Goal: Task Accomplishment & Management: Understand process/instructions

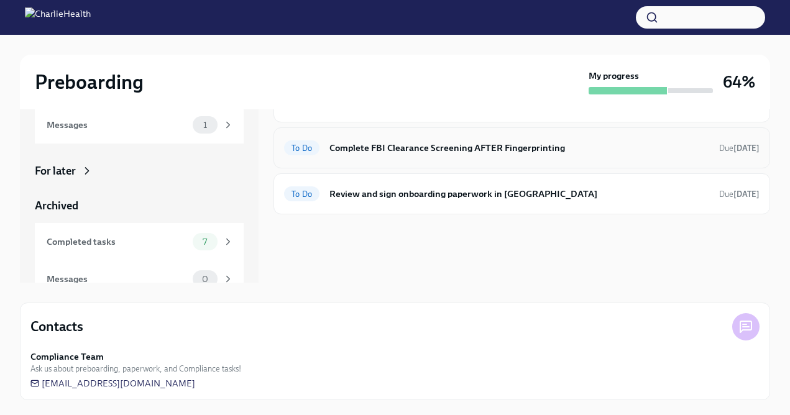
scroll to position [78, 0]
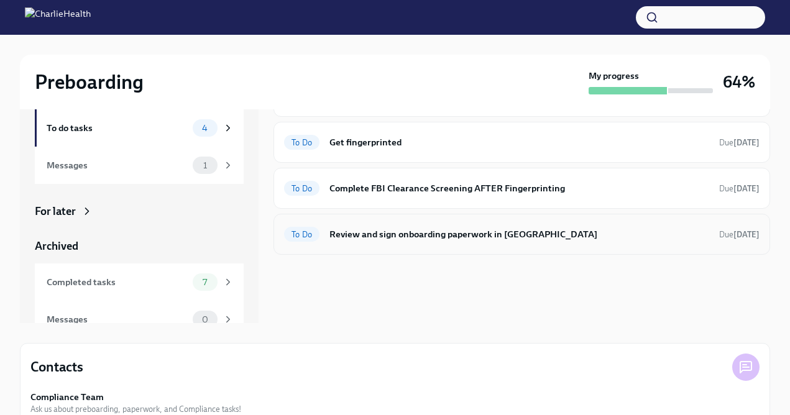
click at [436, 245] on div "To Do Review and sign onboarding paperwork in [GEOGRAPHIC_DATA] Due [DATE]" at bounding box center [521, 234] width 496 height 41
click at [439, 230] on h6 "Review and sign onboarding paperwork in [GEOGRAPHIC_DATA]" at bounding box center [519, 234] width 380 height 14
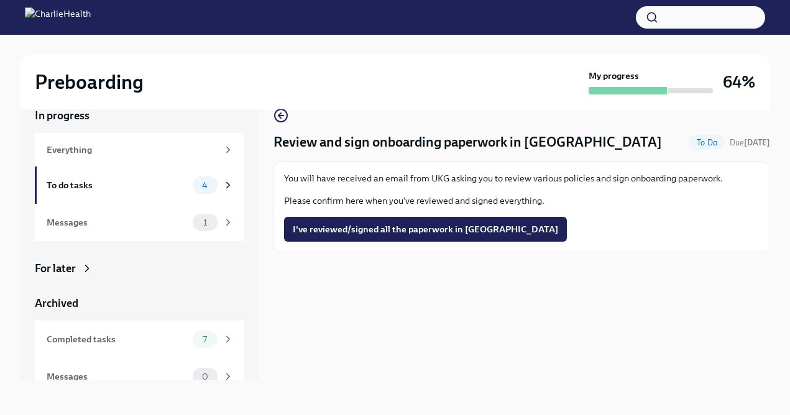
scroll to position [21, 0]
click at [208, 189] on div "4" at bounding box center [205, 184] width 25 height 17
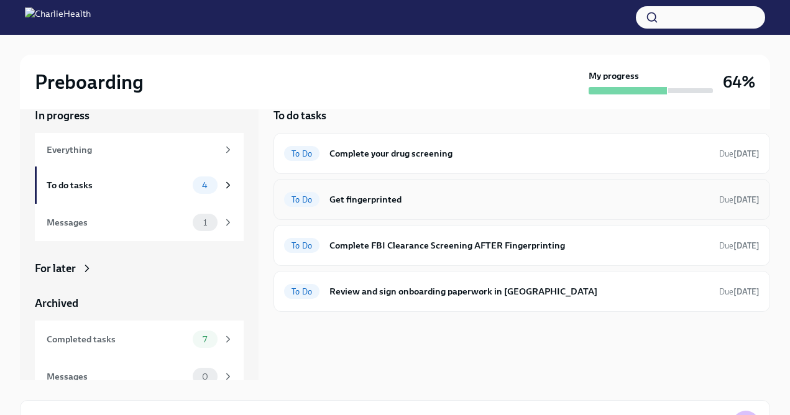
click at [368, 195] on h6 "Get fingerprinted" at bounding box center [519, 200] width 380 height 14
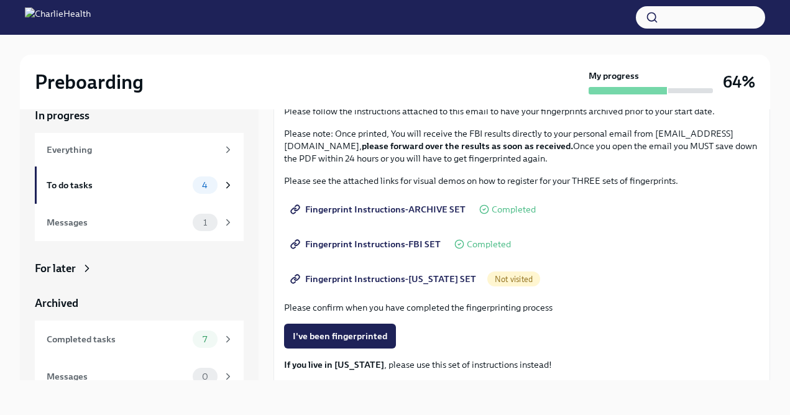
scroll to position [94, 0]
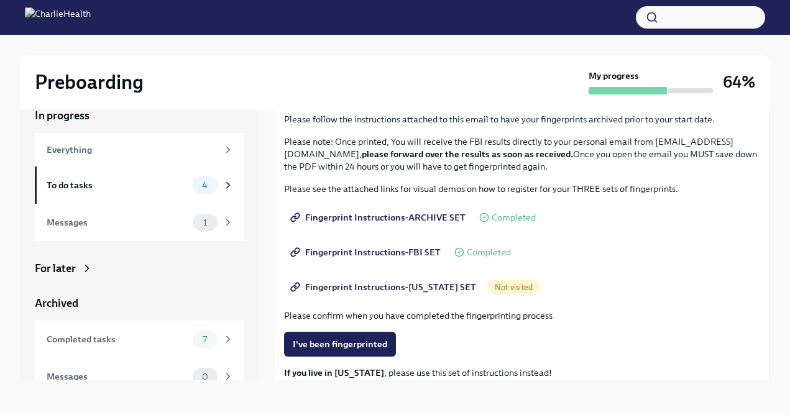
click at [385, 218] on span "Fingerprint Instructions-ARCHIVE SET" at bounding box center [379, 217] width 173 height 12
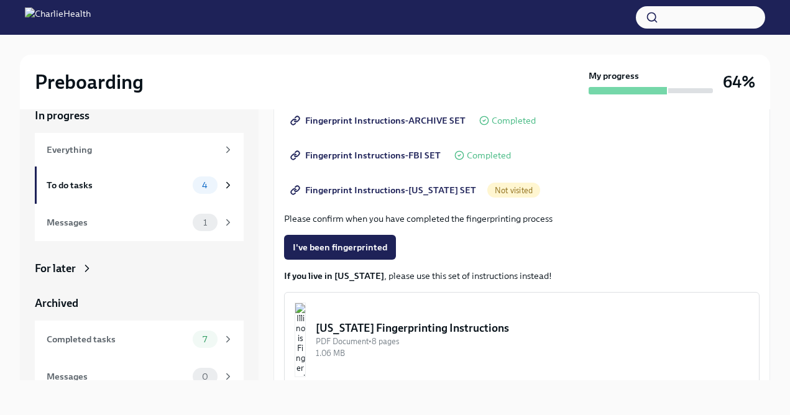
scroll to position [192, 0]
click at [407, 193] on span "Fingerprint Instructions-[US_STATE] SET" at bounding box center [384, 189] width 183 height 12
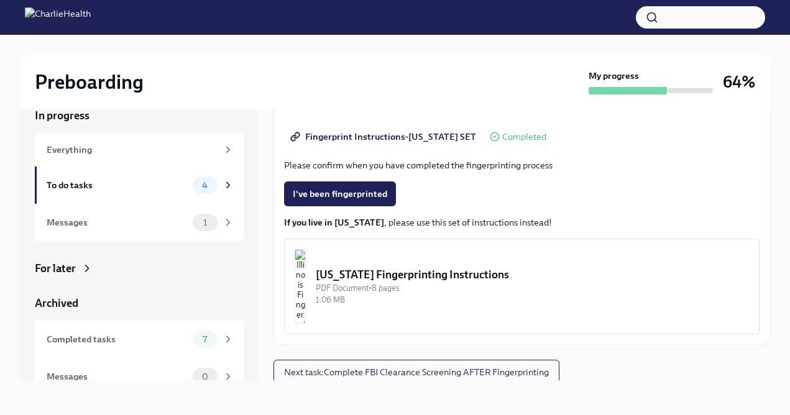
scroll to position [249, 0]
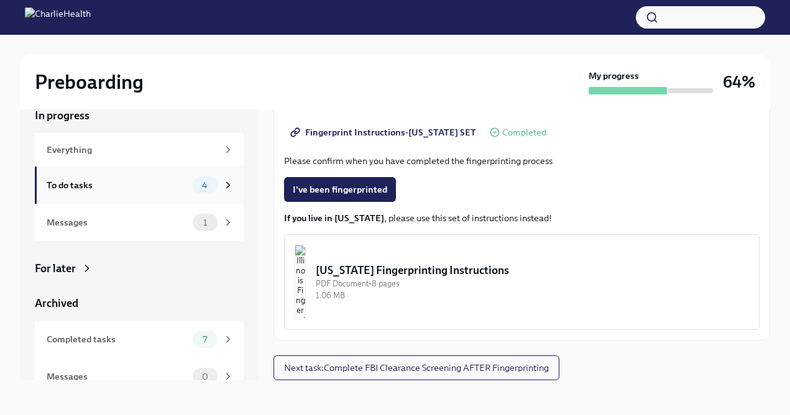
click at [212, 181] on span "4" at bounding box center [204, 185] width 21 height 9
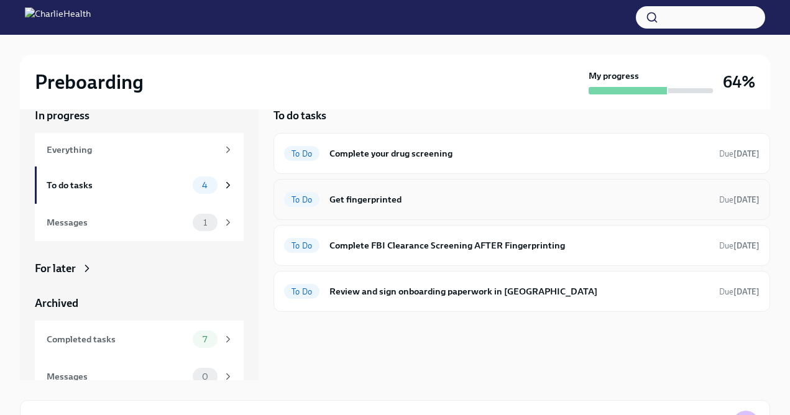
click at [446, 204] on h6 "Get fingerprinted" at bounding box center [519, 200] width 380 height 14
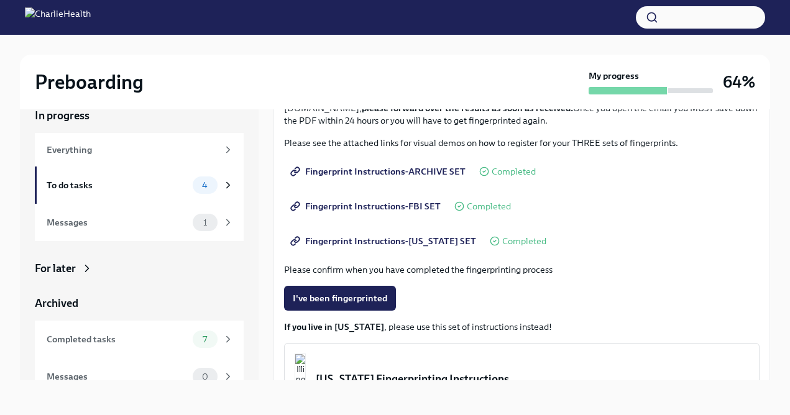
scroll to position [249, 0]
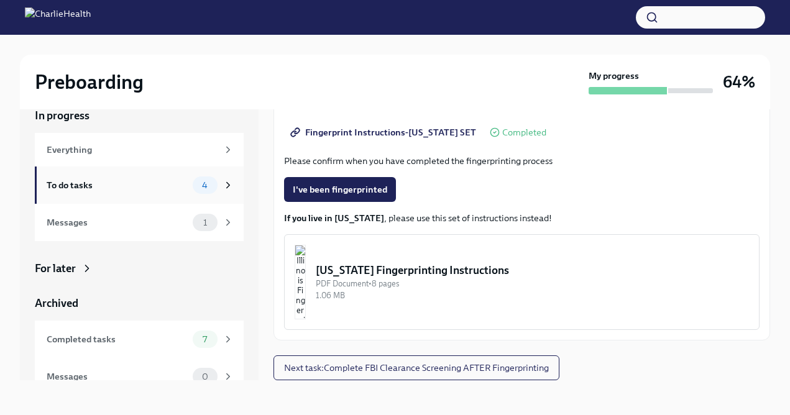
click at [222, 199] on div "To do tasks 4" at bounding box center [139, 185] width 209 height 37
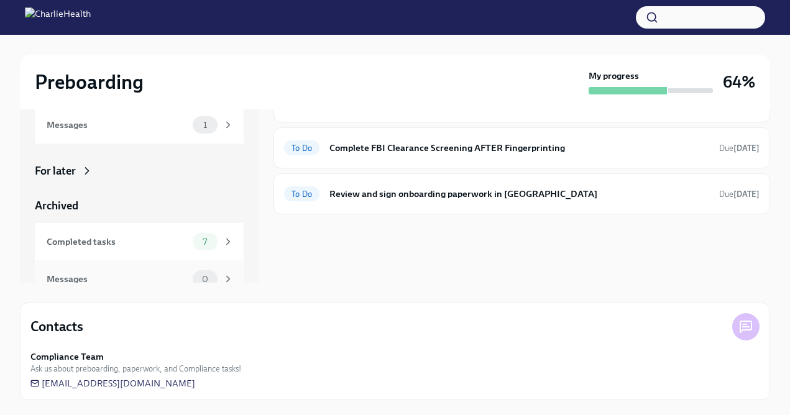
scroll to position [15, 0]
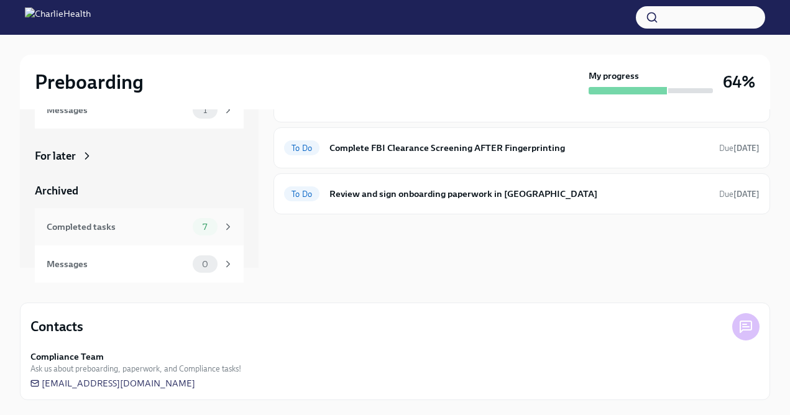
click at [198, 224] on span "7" at bounding box center [204, 226] width 19 height 9
